Goal: Information Seeking & Learning: Learn about a topic

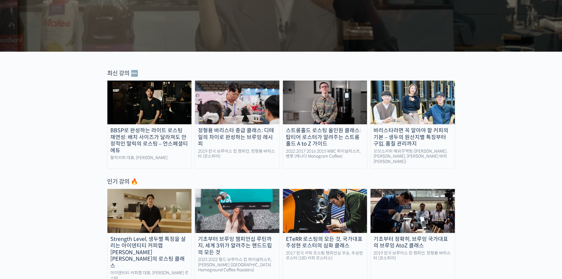
click at [226, 244] on div "기초부터 브루잉 챔피언십 루틴까지, 세계 3위가 알려주는 핸드드립의 모든 것" at bounding box center [237, 246] width 84 height 20
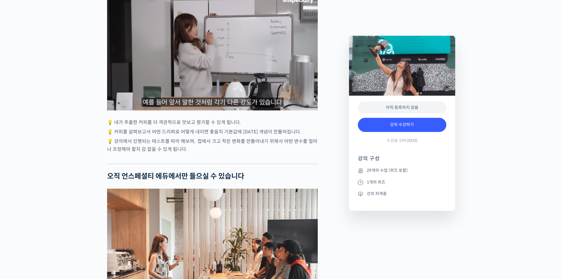
scroll to position [1653, 0]
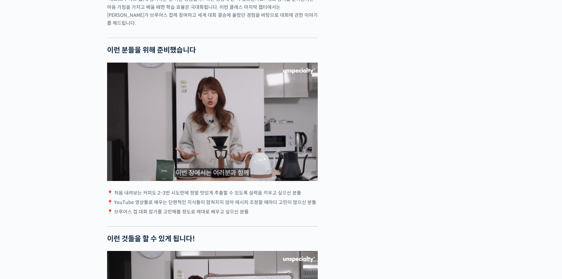
scroll to position [0, 0]
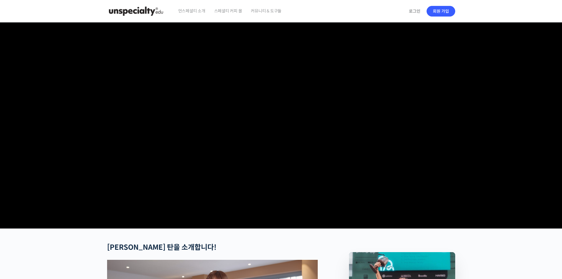
drag, startPoint x: 55, startPoint y: 203, endPoint x: 106, endPoint y: -26, distance: 234.3
click at [153, 10] on img at bounding box center [136, 11] width 58 height 18
